Goal: Information Seeking & Learning: Learn about a topic

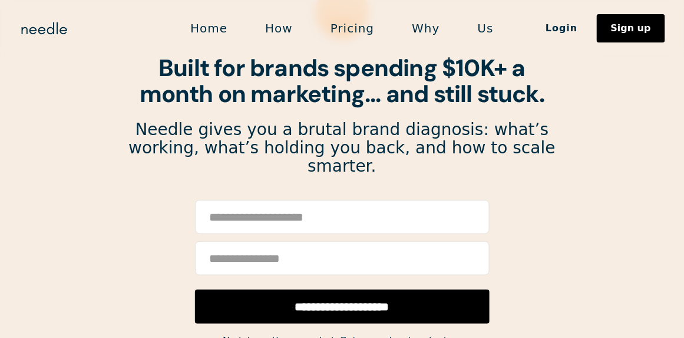
scroll to position [128, 0]
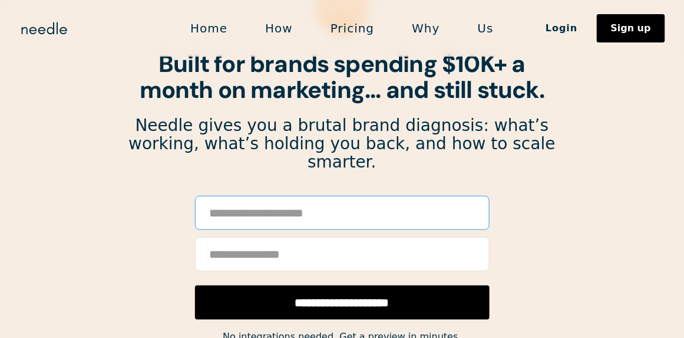
click at [346, 196] on input "Email Form" at bounding box center [342, 213] width 295 height 34
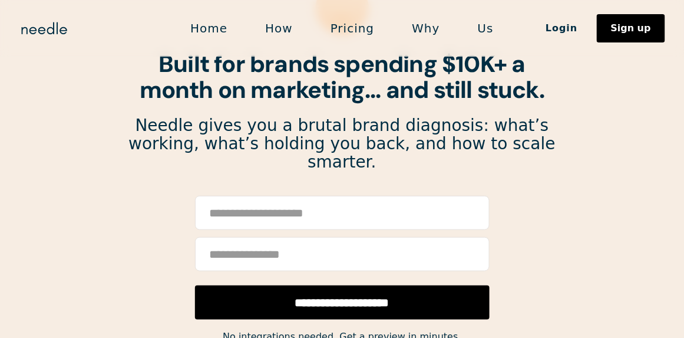
click at [590, 232] on section "**********" at bounding box center [342, 313] width 684 height 883
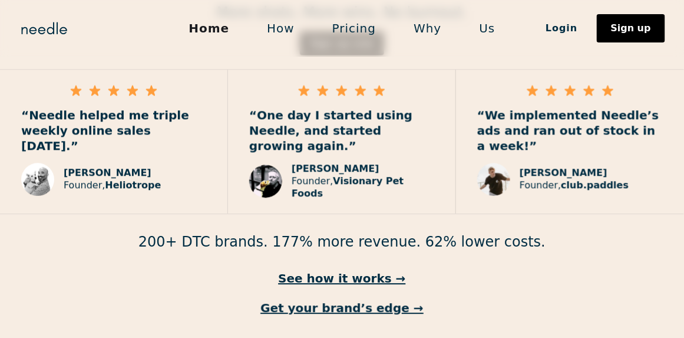
scroll to position [1822, 0]
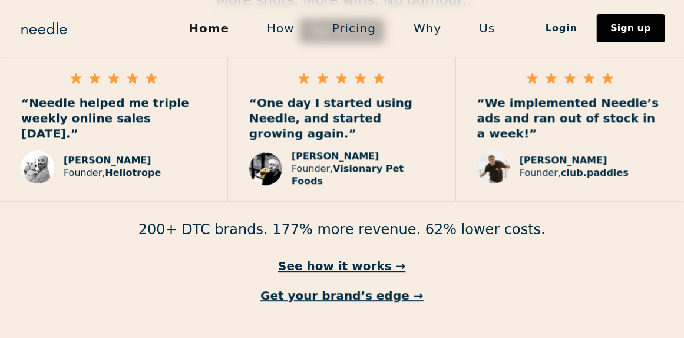
click at [281, 27] on link "How" at bounding box center [280, 28] width 65 height 25
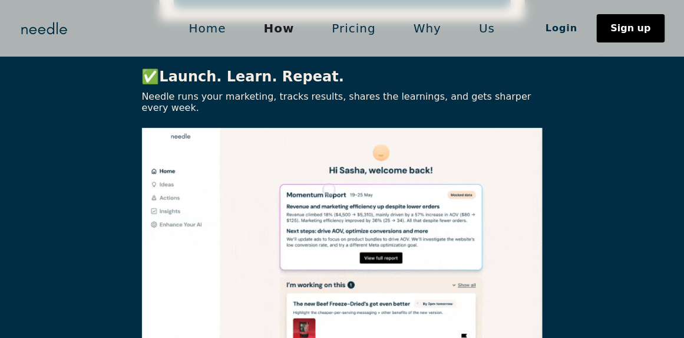
scroll to position [2336, 0]
